Goal: Complete application form

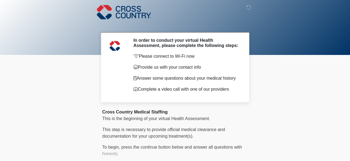
click at [85, 92] on body "‎ ‎ ‎ In order to conduct your virtual Health Assessment, please complete the f…" at bounding box center [175, 80] width 350 height 161
click at [85, 105] on body "‎ ‎ ‎ In order to conduct your virtual Health Assessment, please complete the f…" at bounding box center [175, 80] width 350 height 161
click at [75, 102] on body "‎ ‎ ‎ In order to conduct your virtual Health Assessment, please complete the f…" at bounding box center [175, 80] width 350 height 161
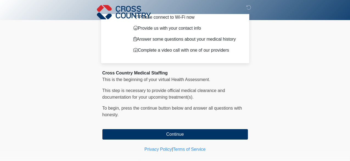
scroll to position [47, 0]
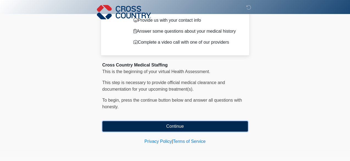
click at [169, 124] on button "Continue" at bounding box center [174, 126] width 145 height 10
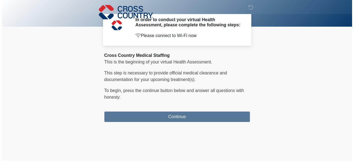
scroll to position [0, 0]
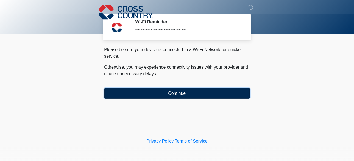
click at [184, 93] on button "Continue" at bounding box center [176, 93] width 145 height 10
